Goal: Information Seeking & Learning: Check status

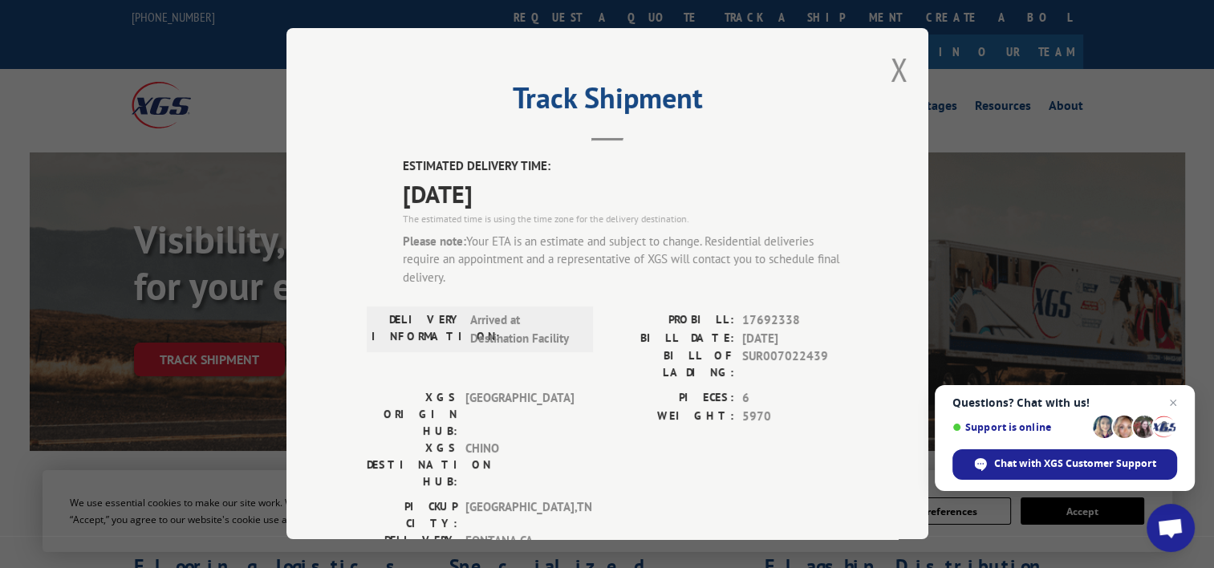
scroll to position [43, 0]
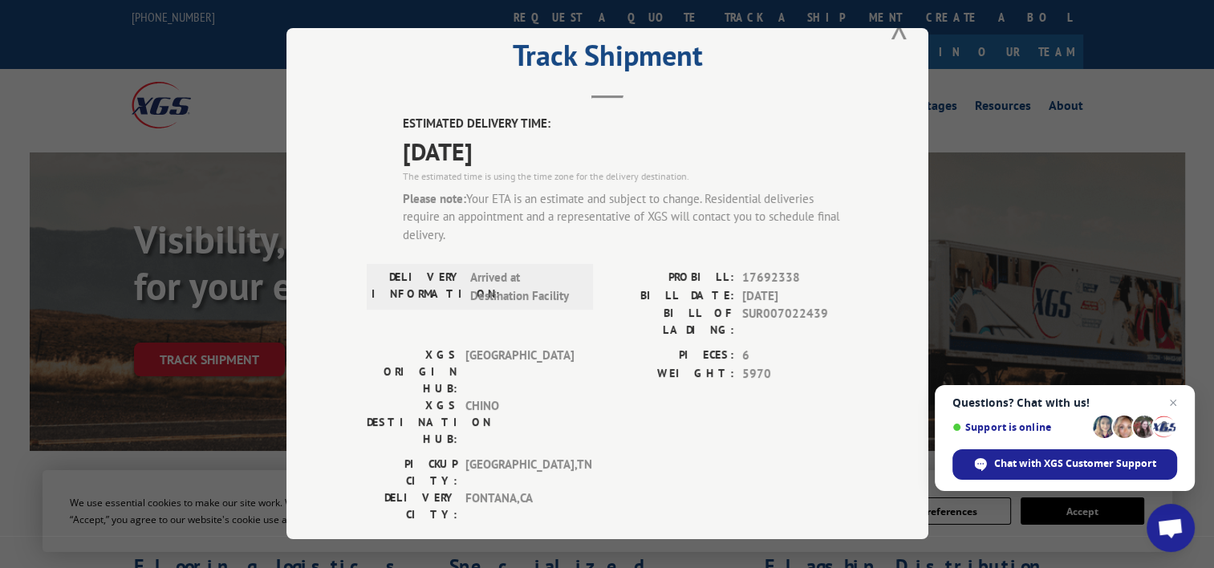
click at [258, 96] on div "Track Shipment ESTIMATED DELIVERY TIME: [DATE] The estimated time is using the …" at bounding box center [607, 284] width 1214 height 568
click at [891, 32] on button "Close modal" at bounding box center [900, 27] width 18 height 43
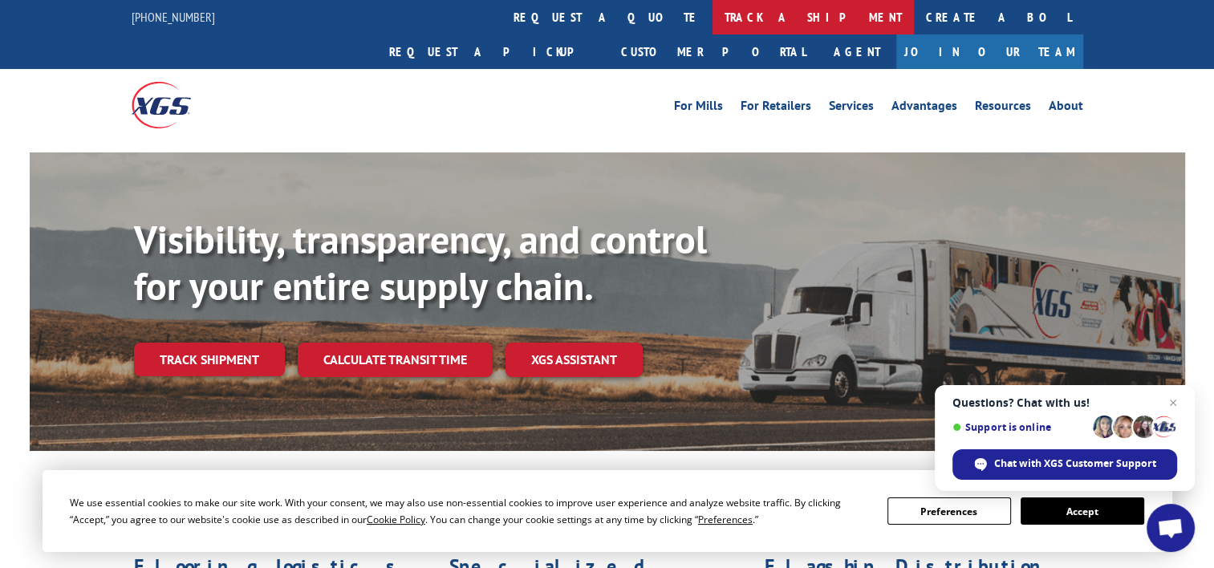
click at [713, 26] on link "track a shipment" at bounding box center [813, 17] width 201 height 35
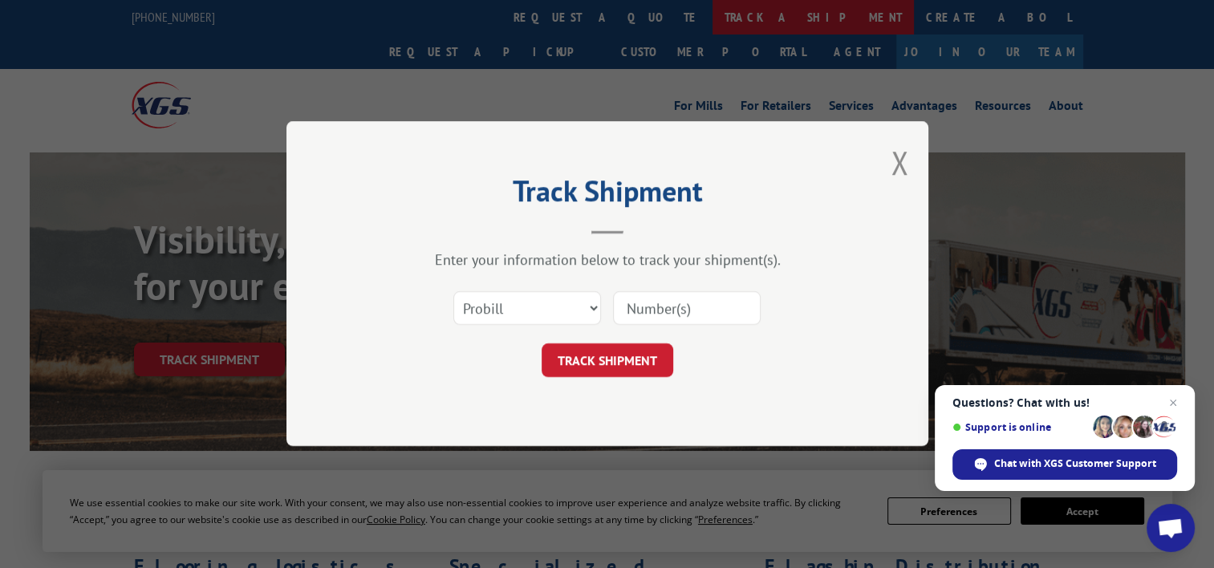
scroll to position [0, 0]
paste input "17692338"
click at [665, 294] on input "17692338" at bounding box center [687, 309] width 148 height 34
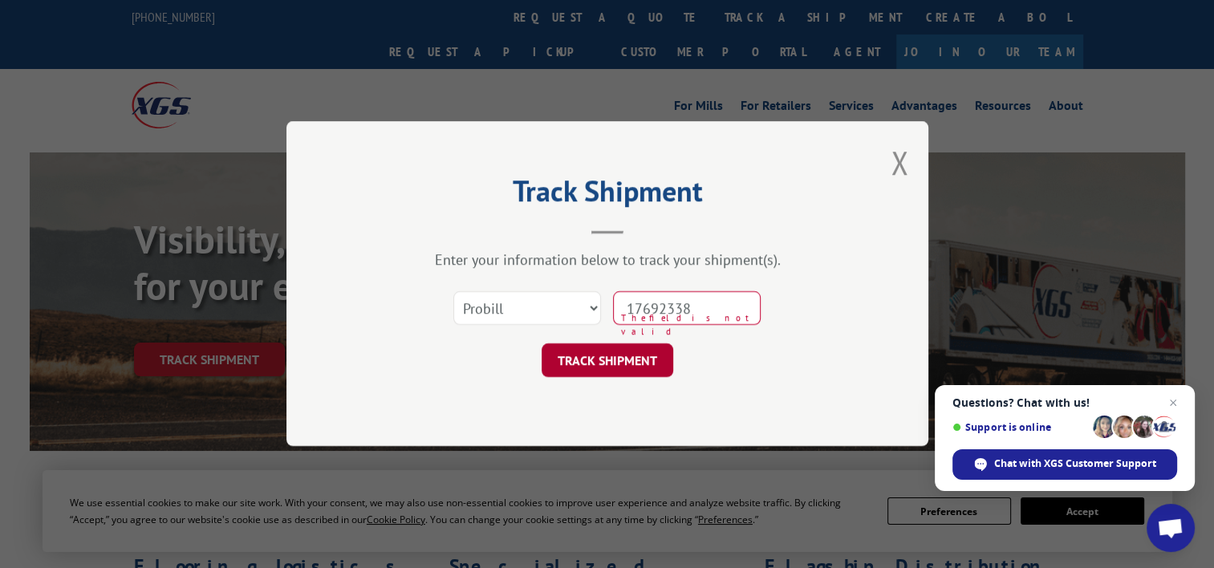
type input "17692338"
click at [588, 360] on button "TRACK SHIPMENT" at bounding box center [608, 361] width 132 height 34
type input "17692338"
click at [588, 360] on button "TRACK SHIPMENT" at bounding box center [608, 361] width 132 height 34
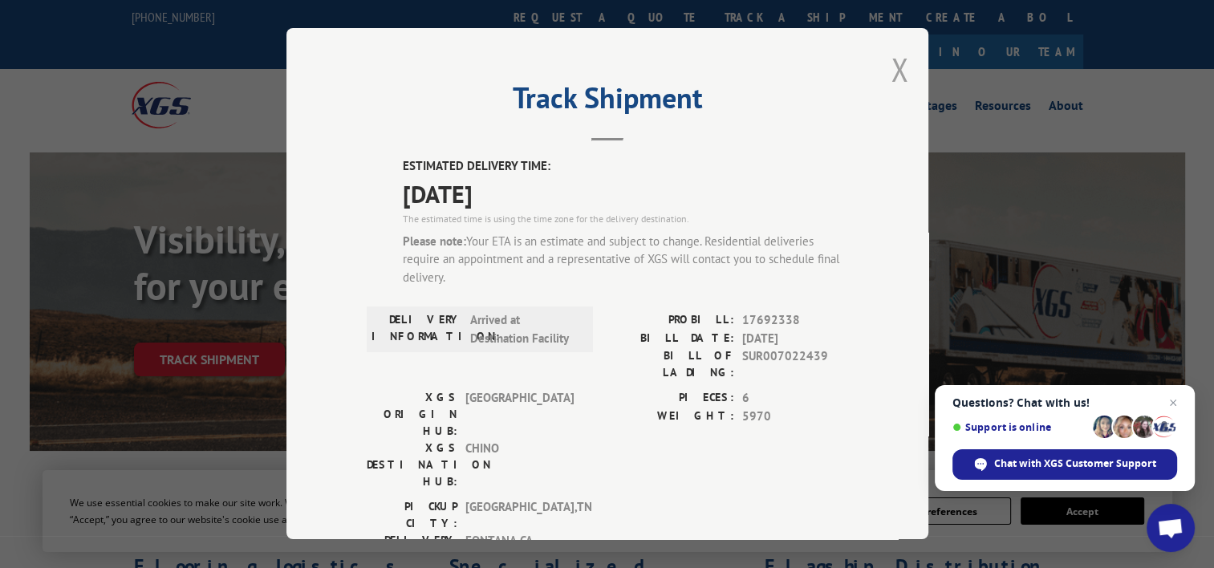
click at [895, 69] on button "Close modal" at bounding box center [900, 69] width 18 height 43
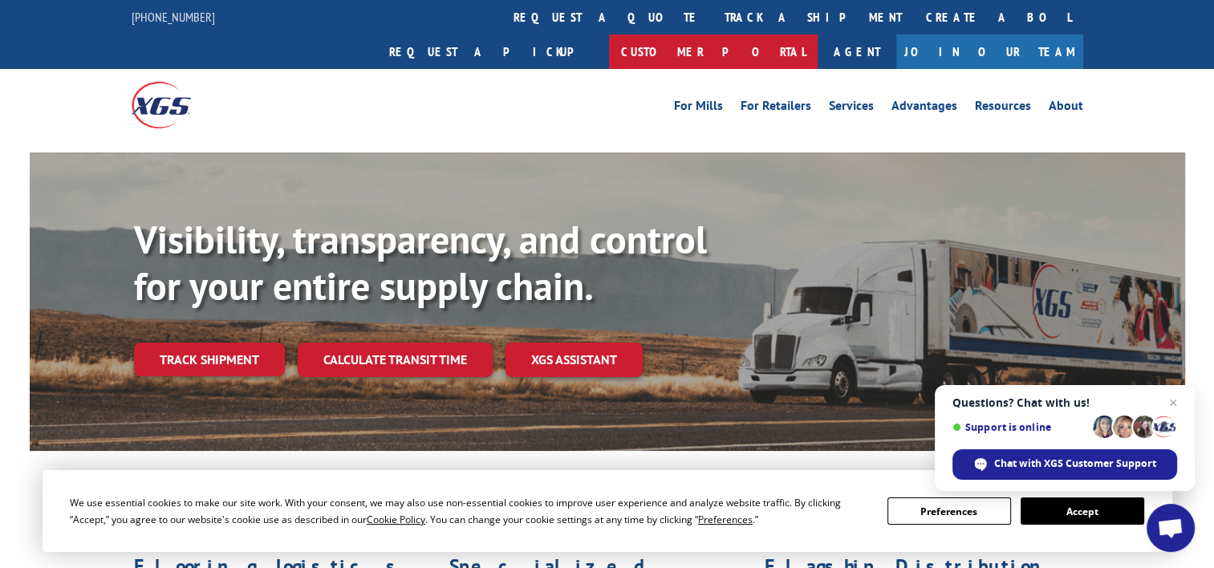
click at [818, 35] on link "Customer Portal" at bounding box center [713, 52] width 209 height 35
